Goal: Find specific page/section: Find specific page/section

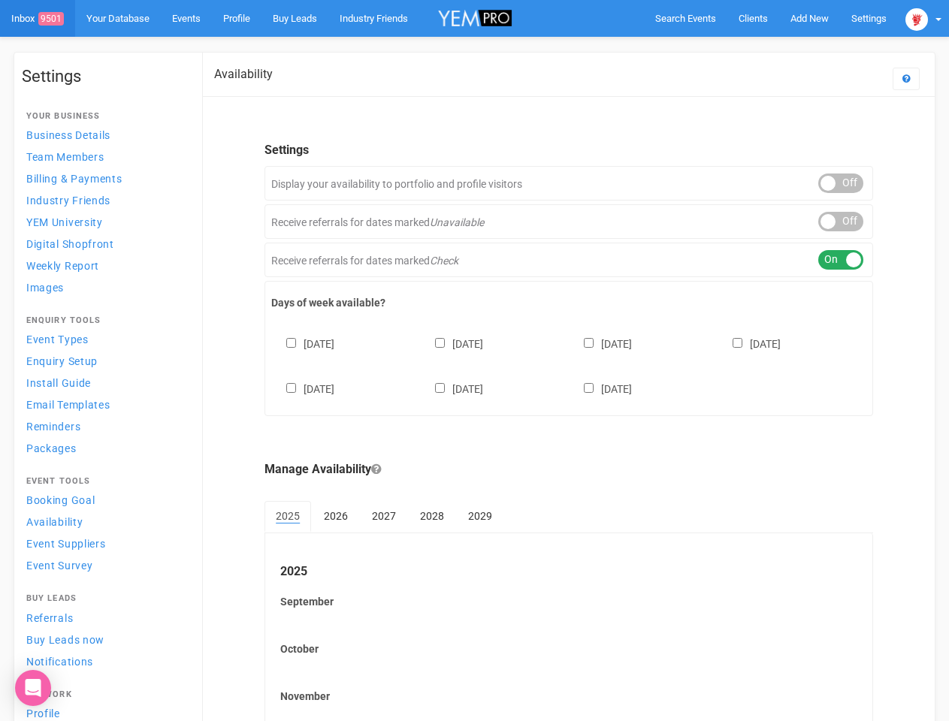
click at [474, 360] on div "[DATE] [DATE] [DATE] [DATE] [DATE] [DATE] [DATE]" at bounding box center [568, 359] width 595 height 90
click at [685, 18] on span "Search Events" at bounding box center [685, 18] width 61 height 11
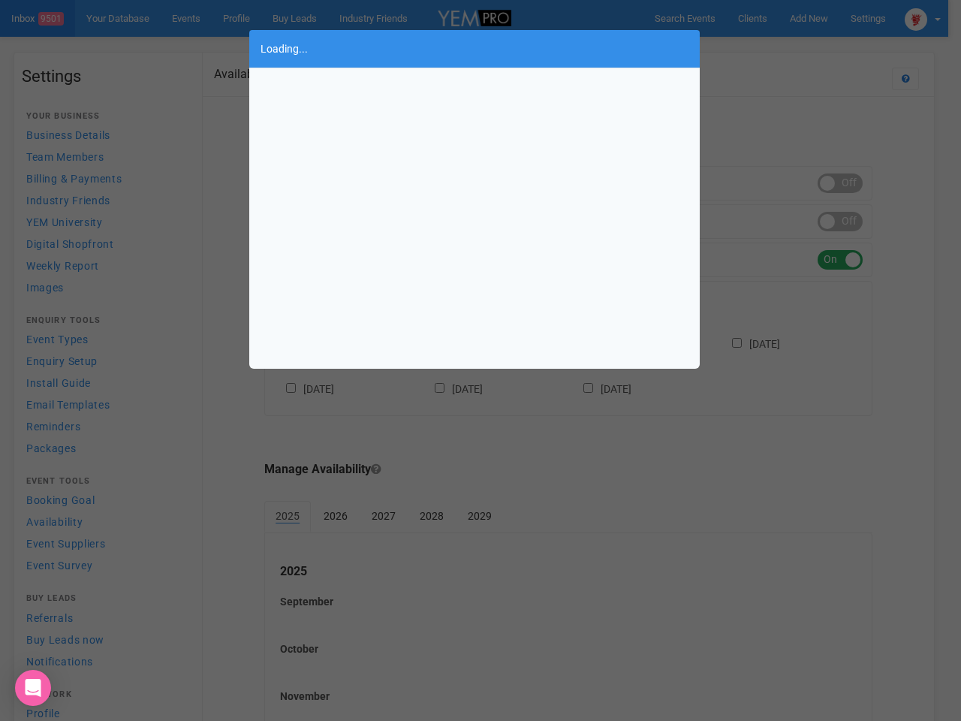
click at [774, 48] on div "Loading..." at bounding box center [480, 360] width 961 height 721
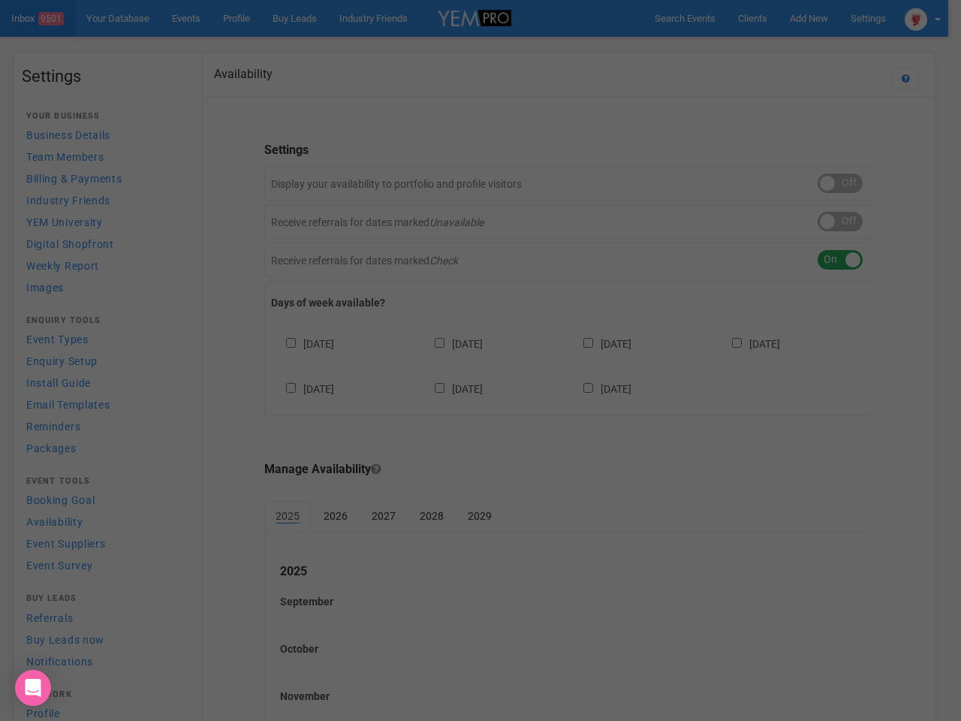
click at [923, 18] on div "Loading..." at bounding box center [480, 360] width 961 height 721
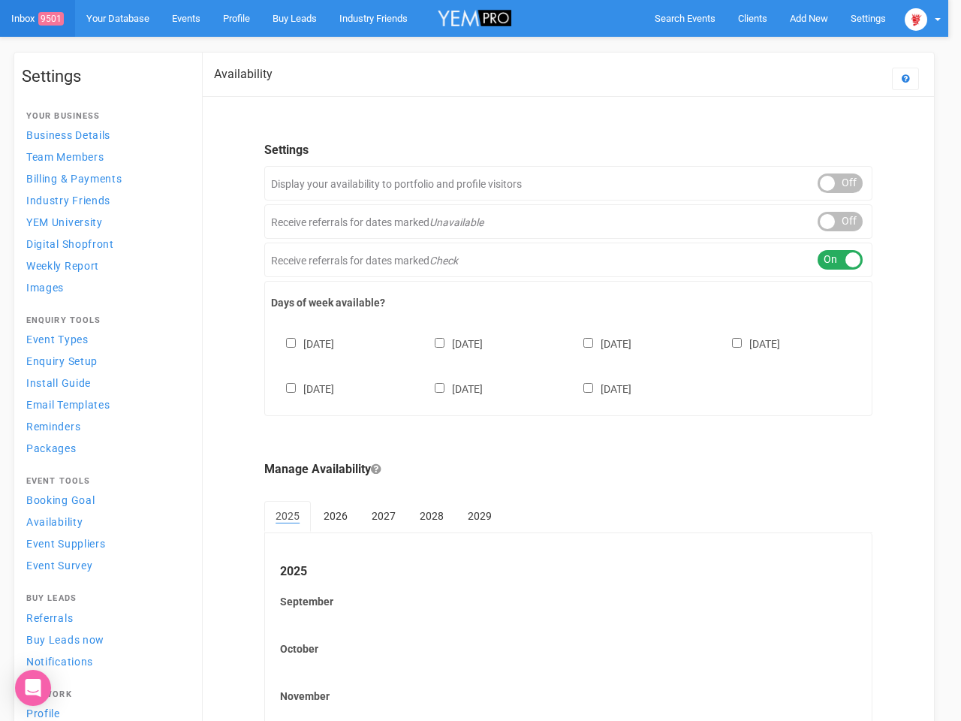
click at [840, 183] on div at bounding box center [480, 360] width 961 height 721
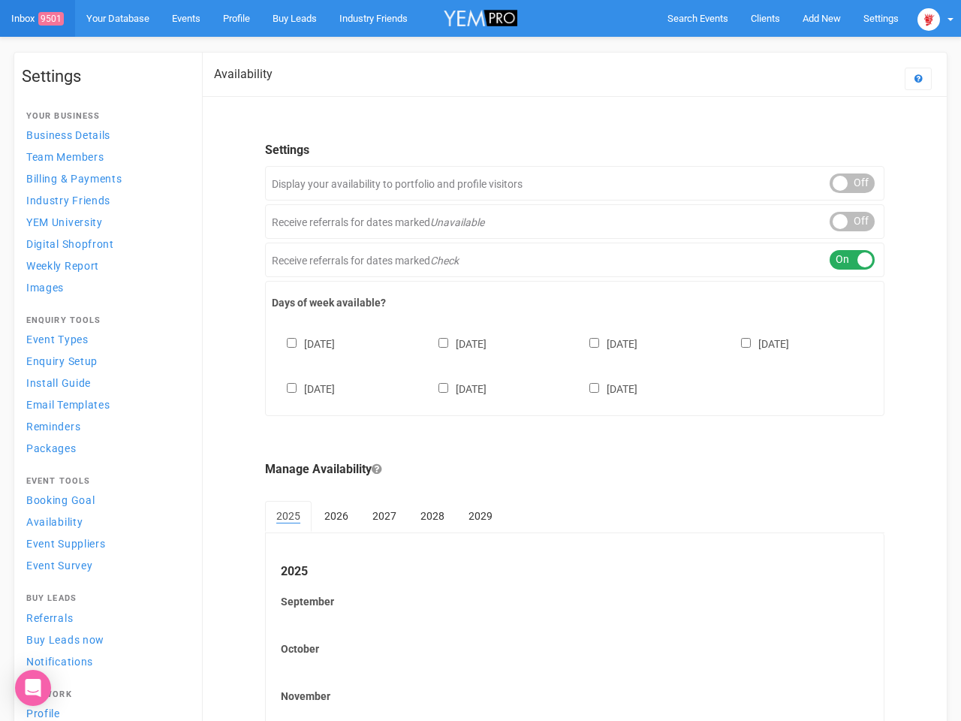
click at [840, 222] on div "ON OFF" at bounding box center [852, 222] width 45 height 20
click at [840, 260] on div "ON OFF" at bounding box center [852, 260] width 45 height 20
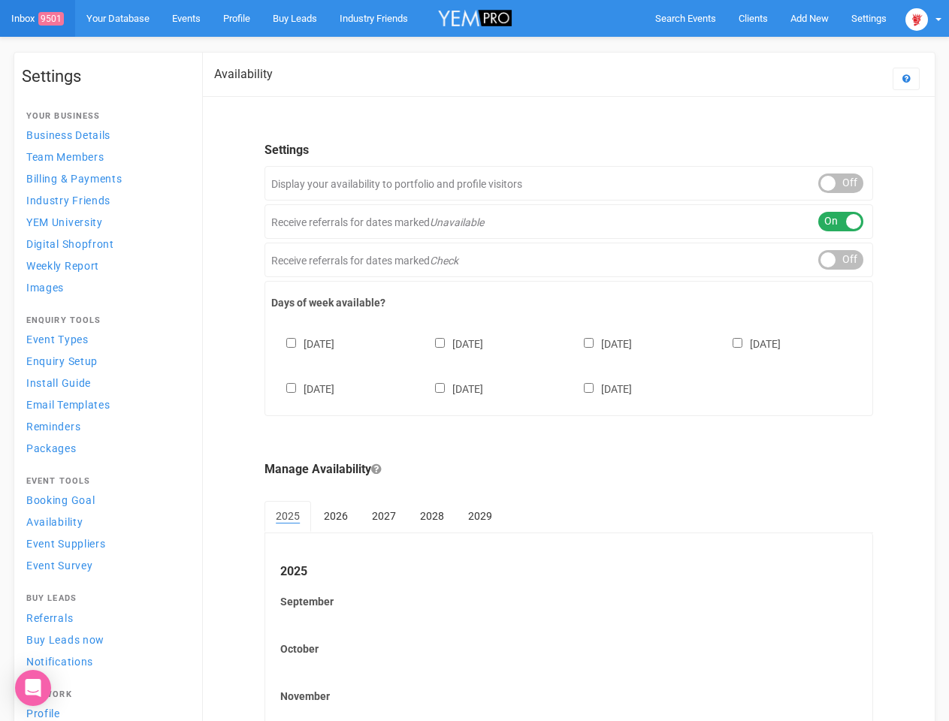
click at [569, 364] on div "[DATE] [DATE] [DATE] [DATE] [DATE] [DATE] [DATE]" at bounding box center [568, 359] width 595 height 90
